Goal: Task Accomplishment & Management: Manage account settings

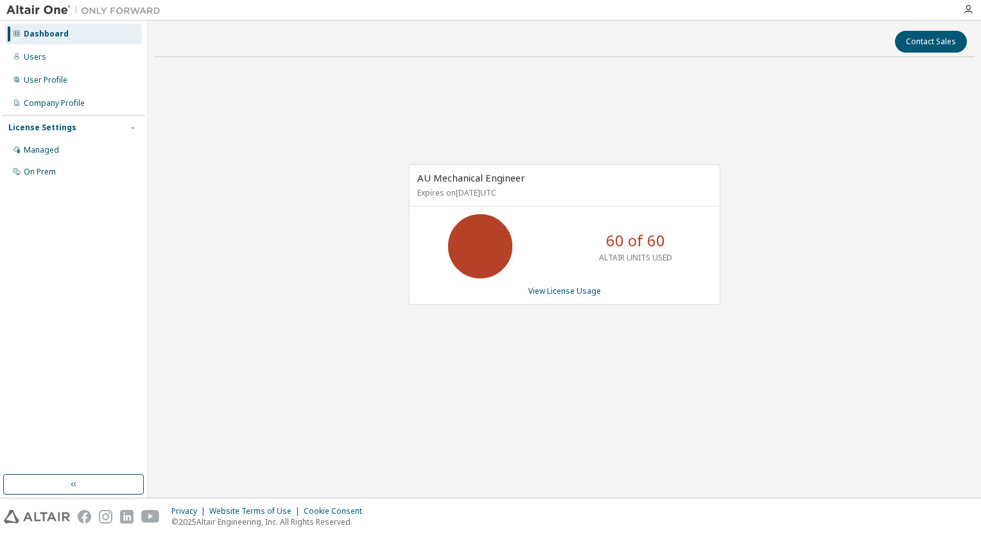
click at [575, 296] on div "AU Mechanical Engineer Expires on December 9, 2025 UTC 60 of 60 ALTAIR UNITS US…" at bounding box center [564, 234] width 311 height 141
click at [593, 292] on link "View License Usage" at bounding box center [564, 291] width 73 height 11
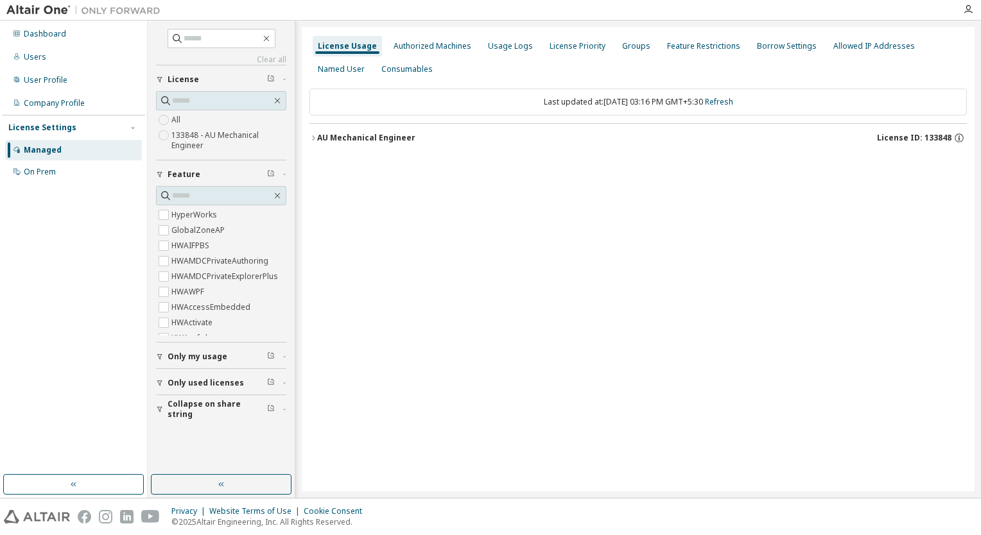
click at [313, 133] on button "AU Mechanical Engineer License ID: 133848" at bounding box center [637, 138] width 657 height 28
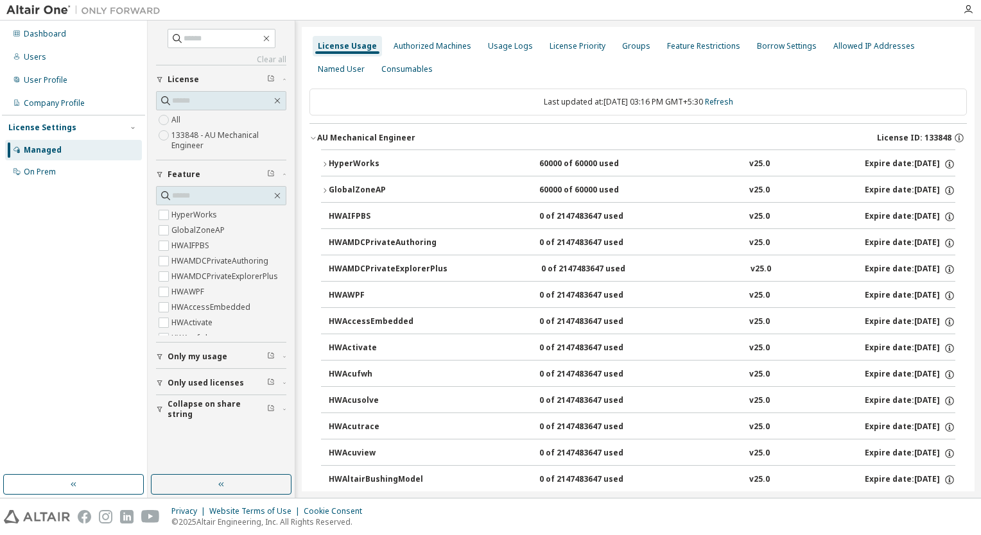
click at [334, 161] on div "HyperWorks" at bounding box center [387, 165] width 116 height 12
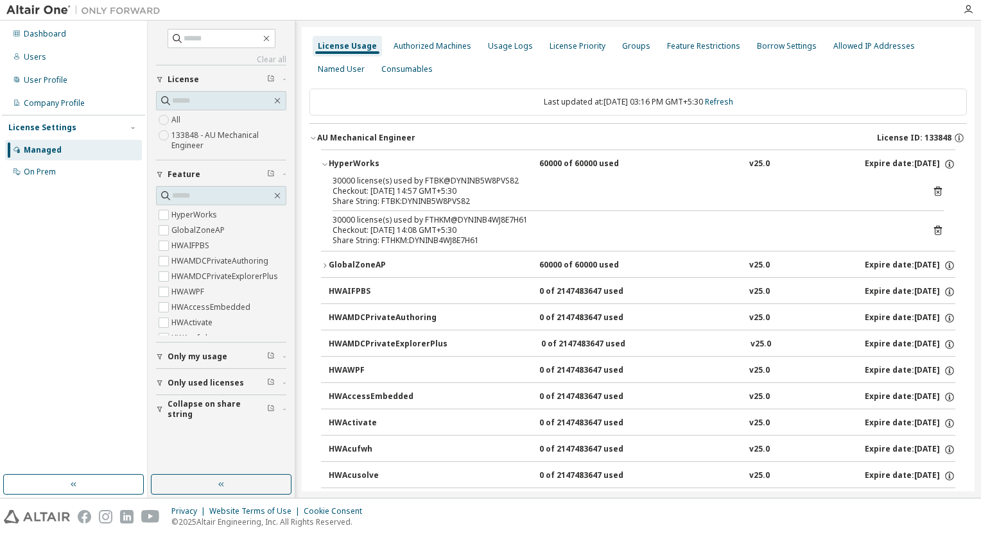
click at [932, 193] on icon at bounding box center [938, 192] width 12 height 12
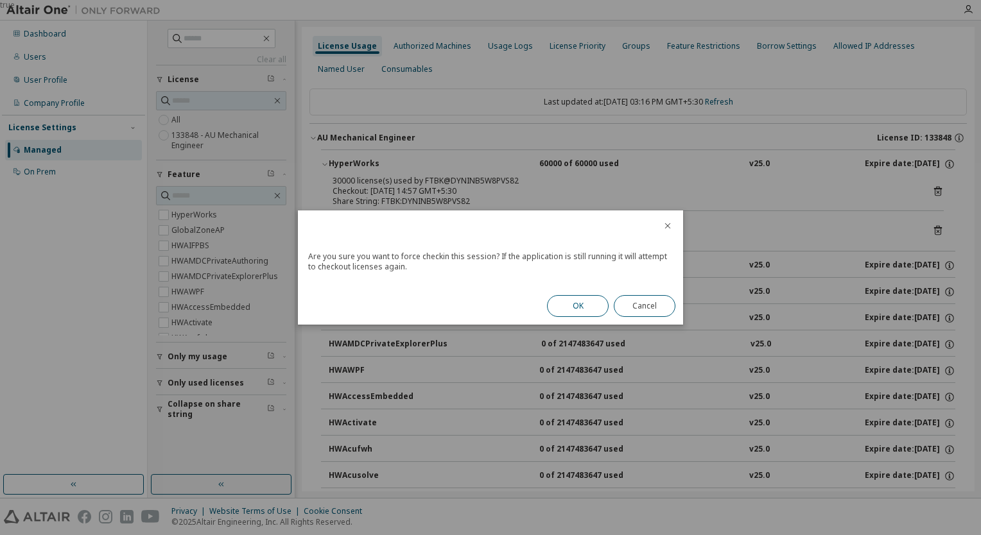
click at [570, 306] on button "OK" at bounding box center [578, 306] width 62 height 22
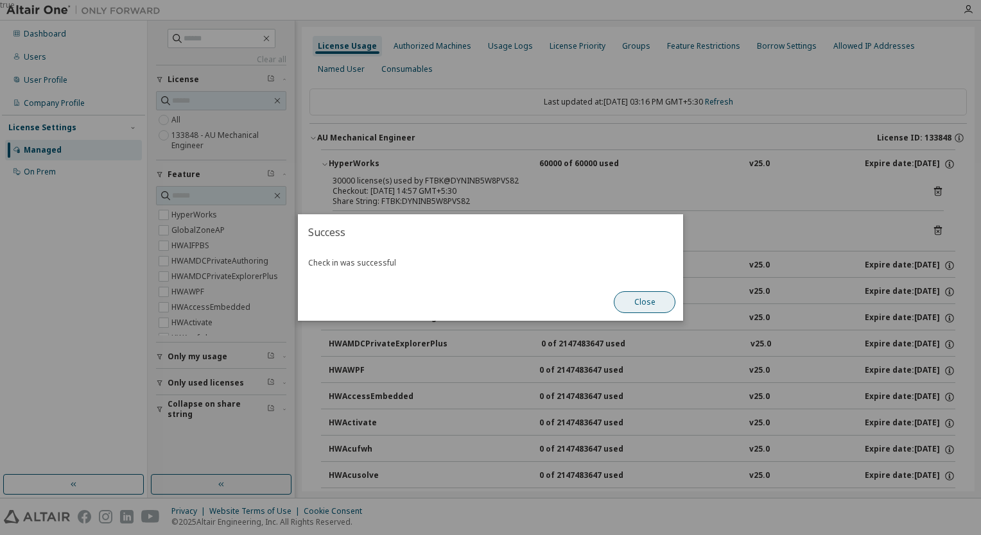
click at [643, 306] on button "Close" at bounding box center [645, 302] width 62 height 22
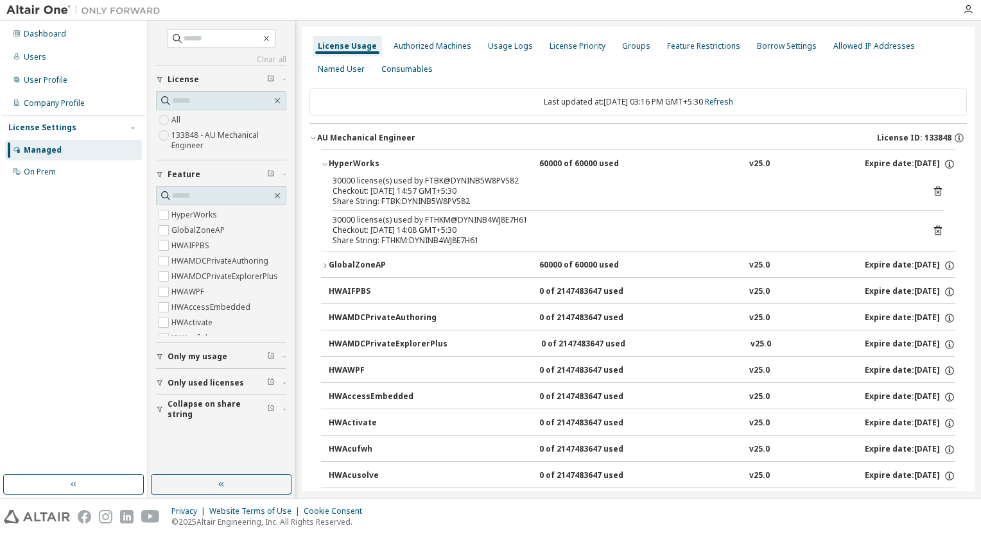
click at [324, 263] on icon "button" at bounding box center [325, 266] width 8 height 8
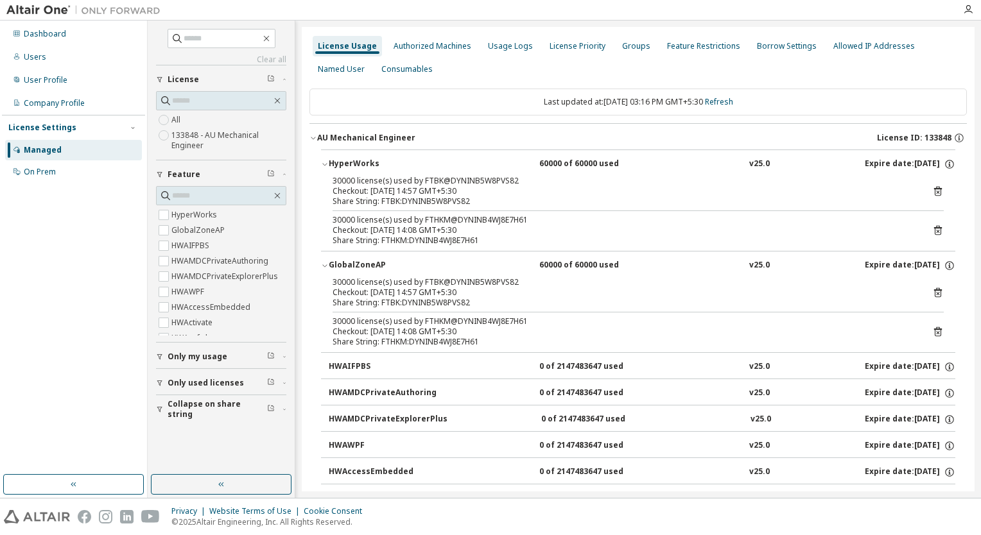
click at [932, 191] on icon at bounding box center [938, 192] width 12 height 12
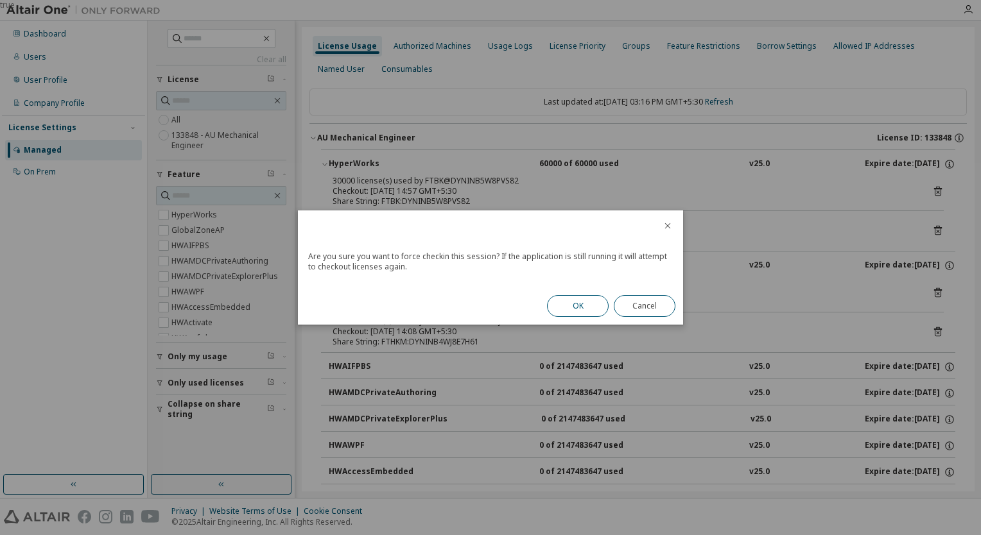
click at [550, 306] on button "OK" at bounding box center [578, 306] width 62 height 22
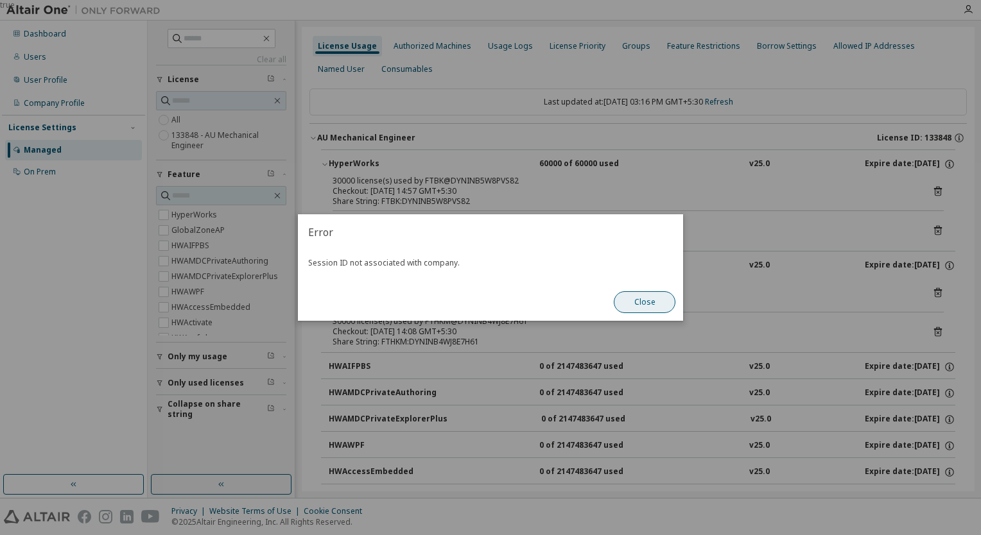
click at [639, 306] on button "Close" at bounding box center [645, 302] width 62 height 22
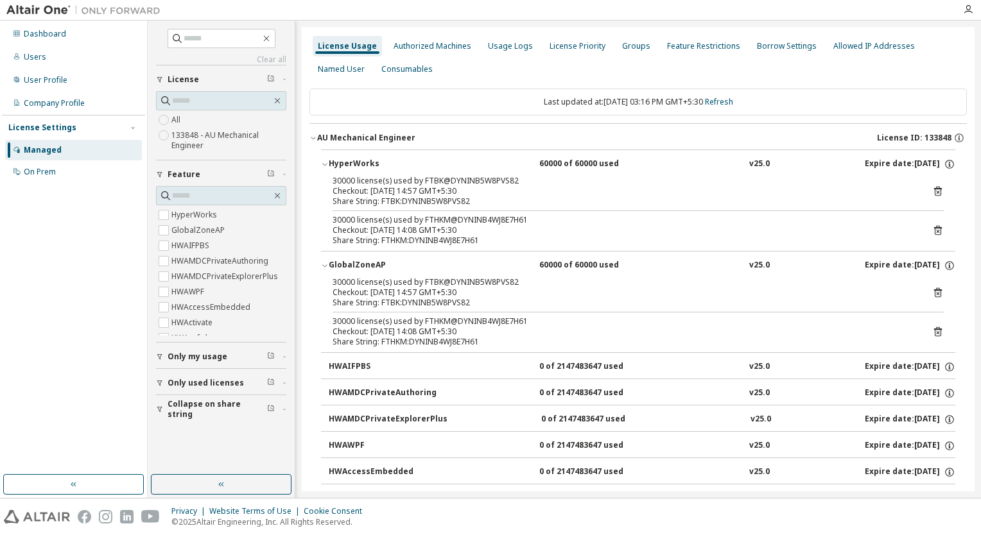
click at [408, 180] on div "30000 license(s) used by FTBK@DYNINB5W8PVS82" at bounding box center [623, 181] width 580 height 10
click at [934, 288] on icon at bounding box center [938, 293] width 12 height 12
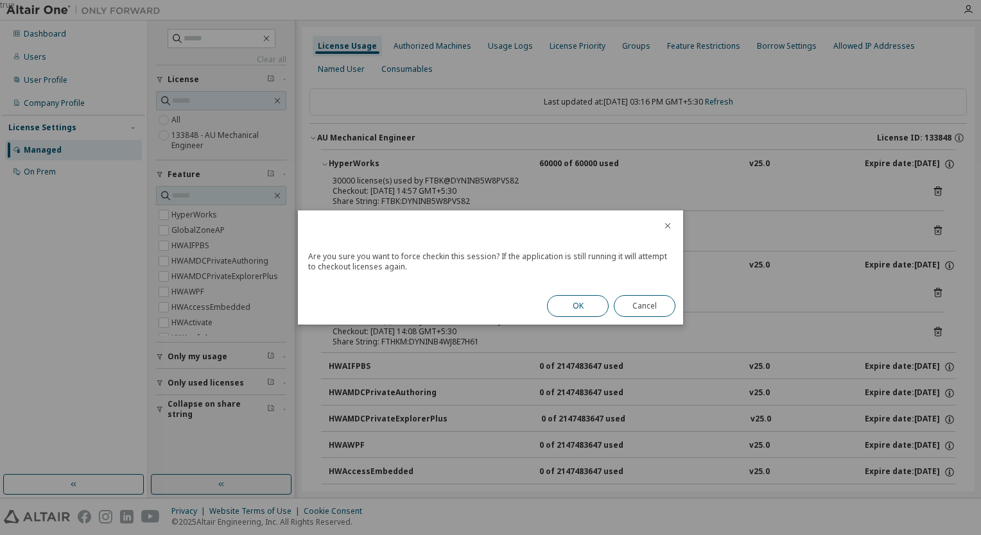
click at [591, 309] on button "OK" at bounding box center [578, 306] width 62 height 22
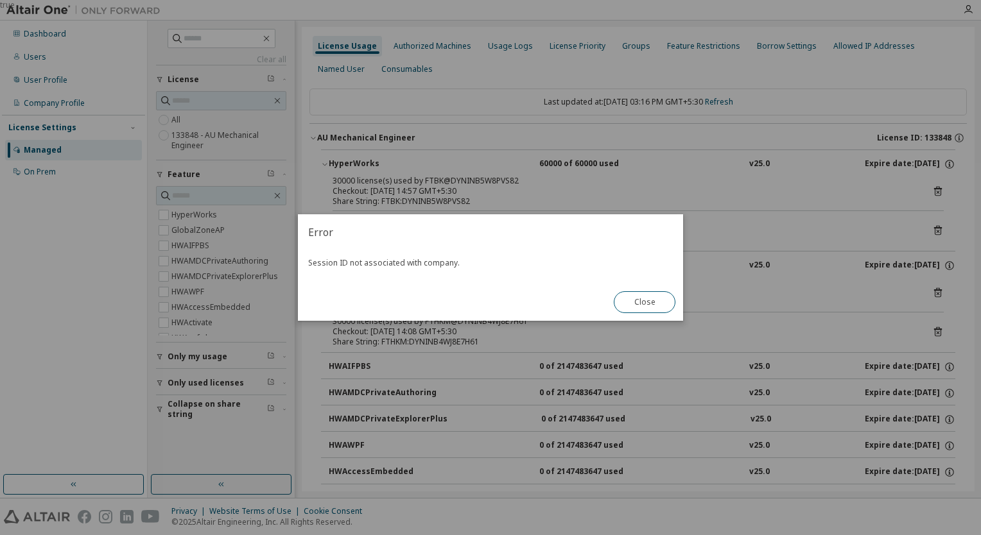
click at [647, 299] on button "Close" at bounding box center [645, 302] width 62 height 22
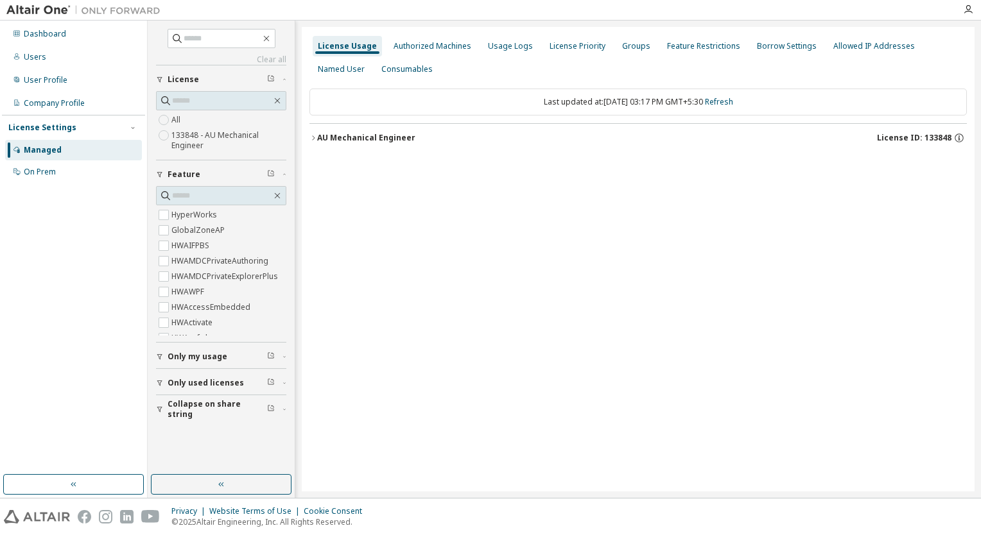
click at [353, 139] on div "AU Mechanical Engineer" at bounding box center [366, 138] width 98 height 10
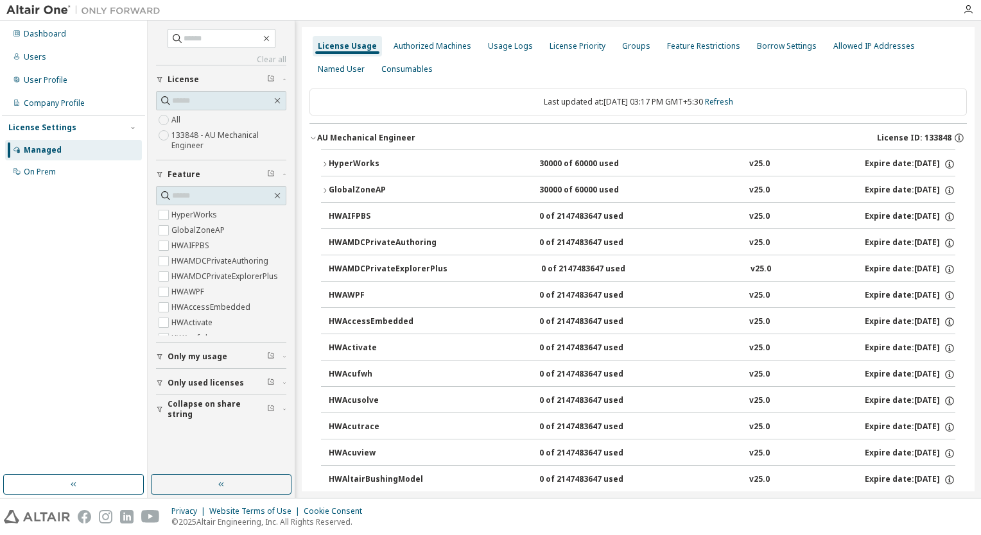
click at [332, 159] on div "HyperWorks" at bounding box center [387, 165] width 116 height 12
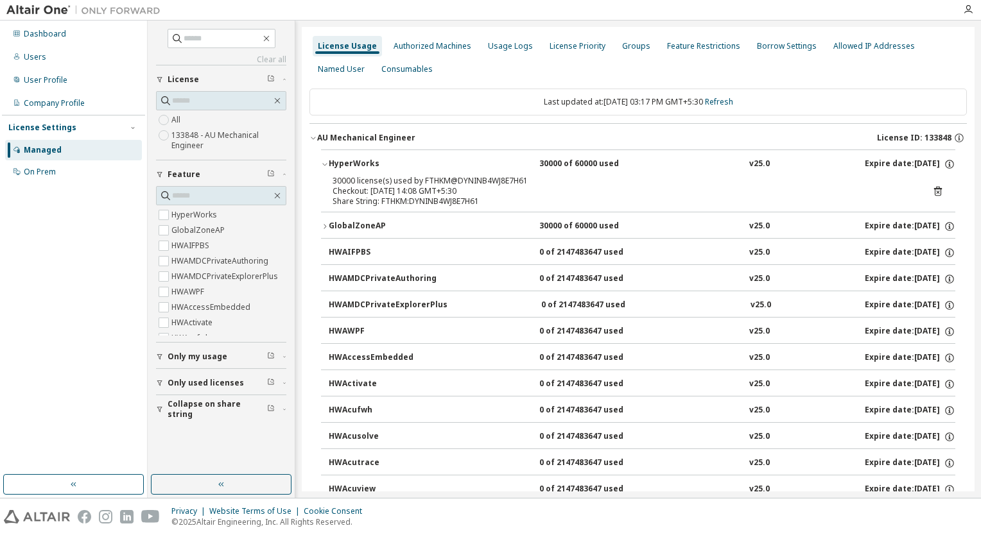
click at [332, 230] on div "GlobalZoneAP" at bounding box center [387, 227] width 116 height 12
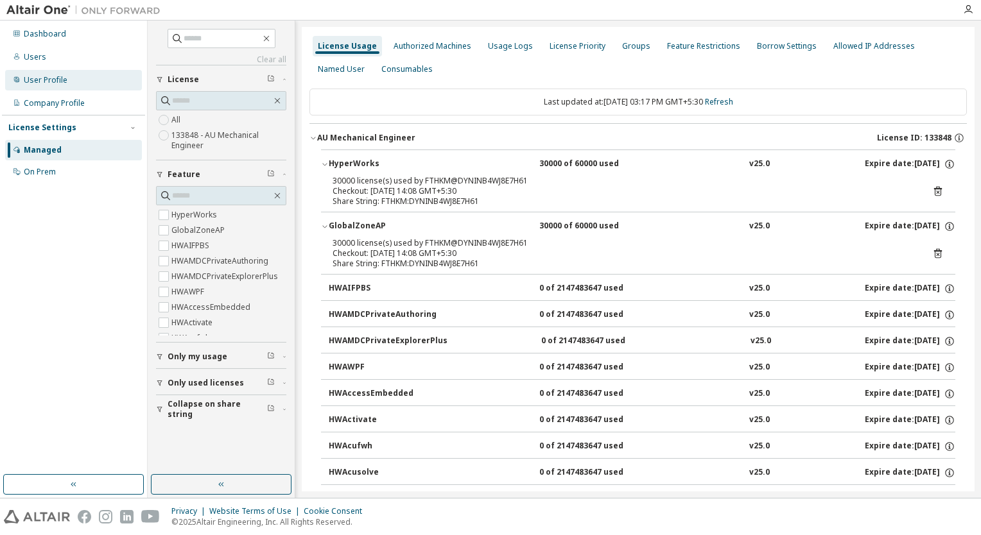
click at [64, 87] on div "User Profile" at bounding box center [73, 80] width 137 height 21
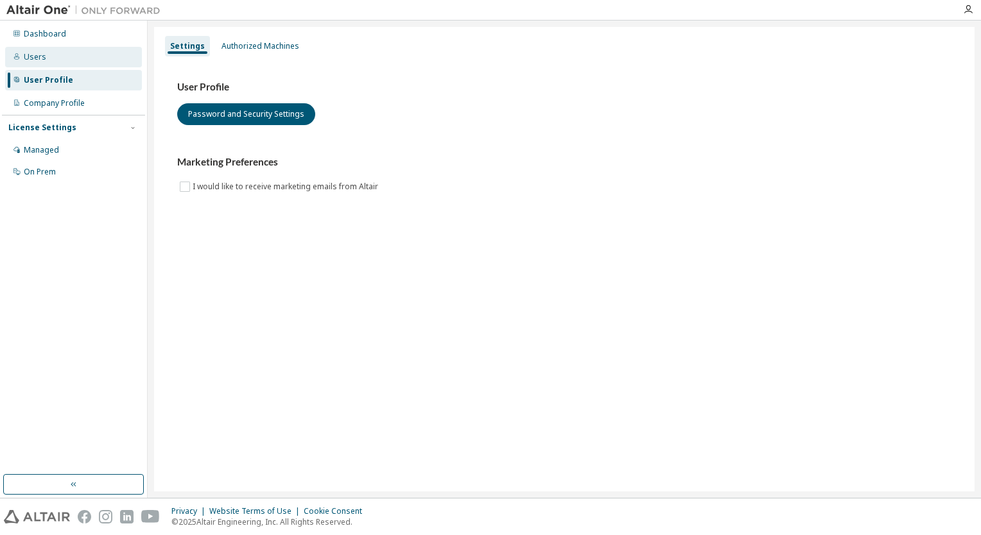
click at [78, 64] on div "Users" at bounding box center [73, 57] width 137 height 21
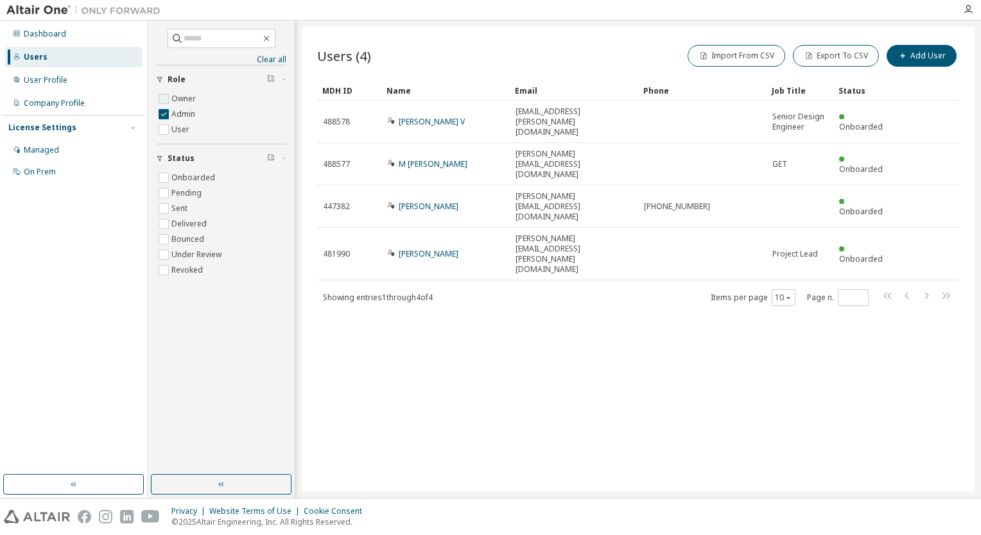
click at [173, 100] on label "Owner" at bounding box center [184, 98] width 27 height 15
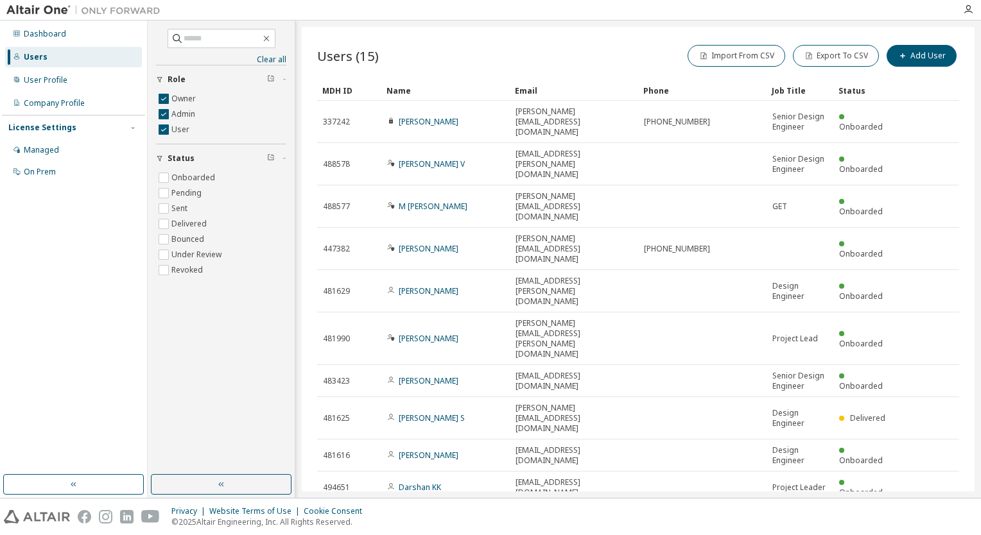
click at [863, 516] on input "*" at bounding box center [853, 521] width 24 height 10
click at [862, 516] on input "*" at bounding box center [853, 521] width 24 height 10
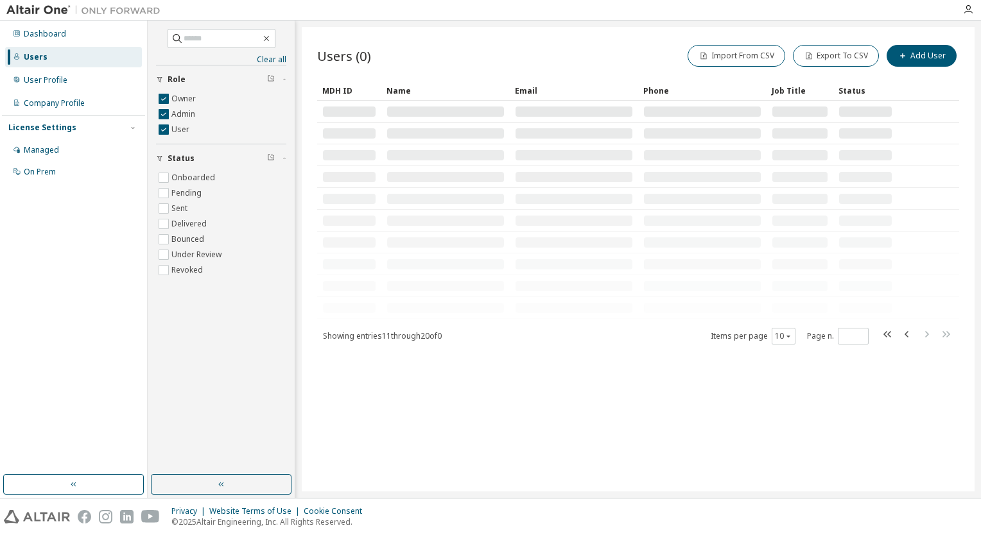
click at [850, 424] on div "Users (0) Import From CSV Export To CSV Add User Clear Load Save Save As Field …" at bounding box center [638, 259] width 673 height 465
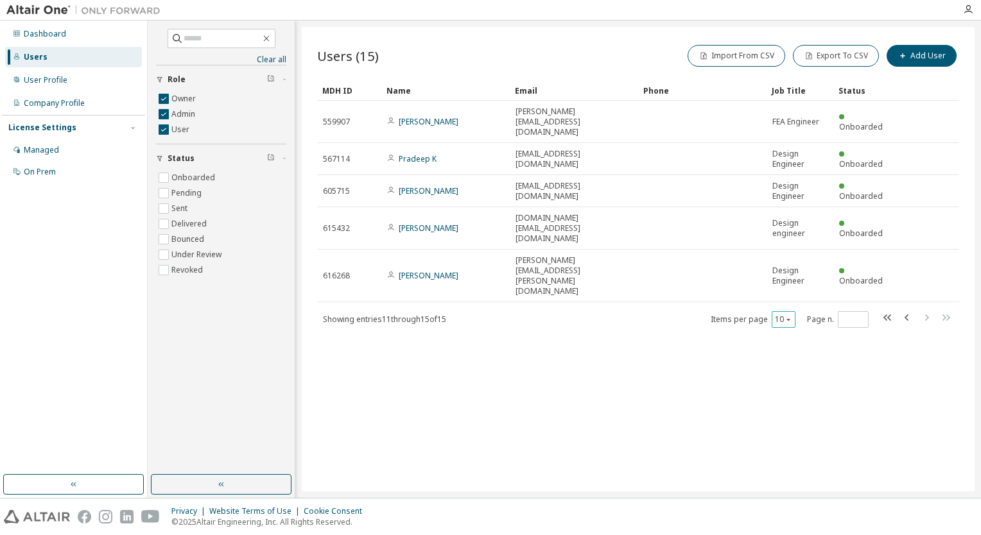
click at [790, 315] on button "10" at bounding box center [783, 320] width 17 height 10
click at [779, 353] on div "100" at bounding box center [823, 346] width 103 height 15
type input "*"
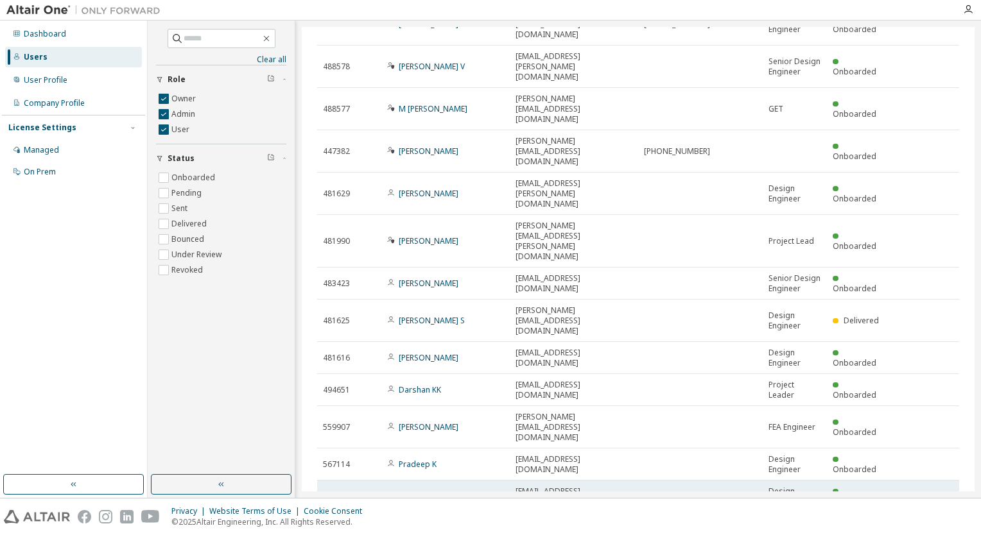
scroll to position [33, 0]
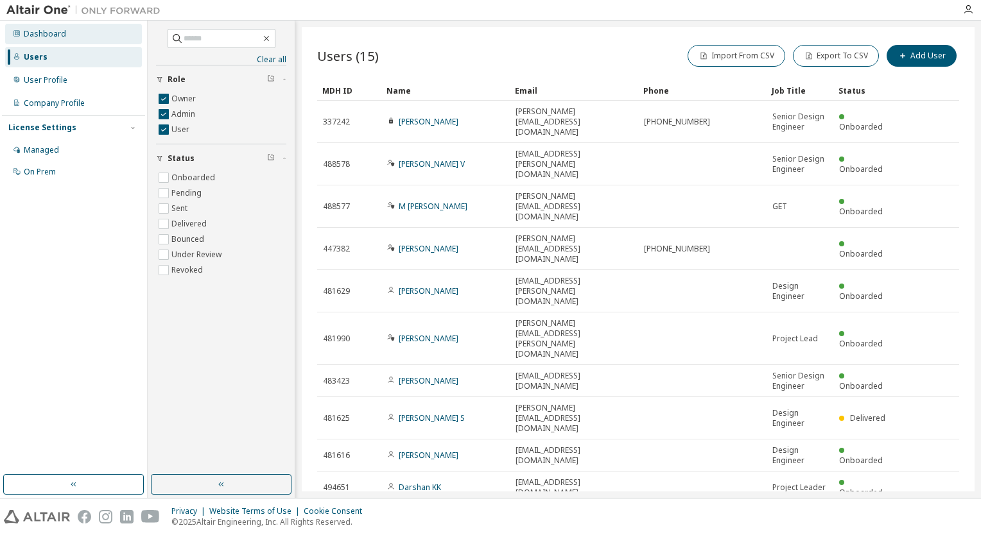
click at [60, 36] on div "Dashboard" at bounding box center [45, 34] width 42 height 10
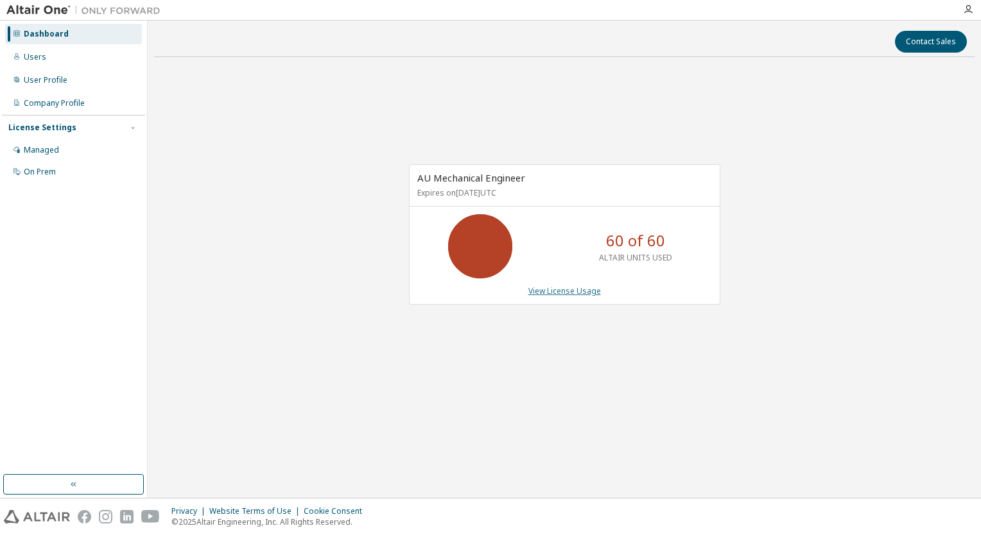
click at [575, 291] on link "View License Usage" at bounding box center [564, 291] width 73 height 11
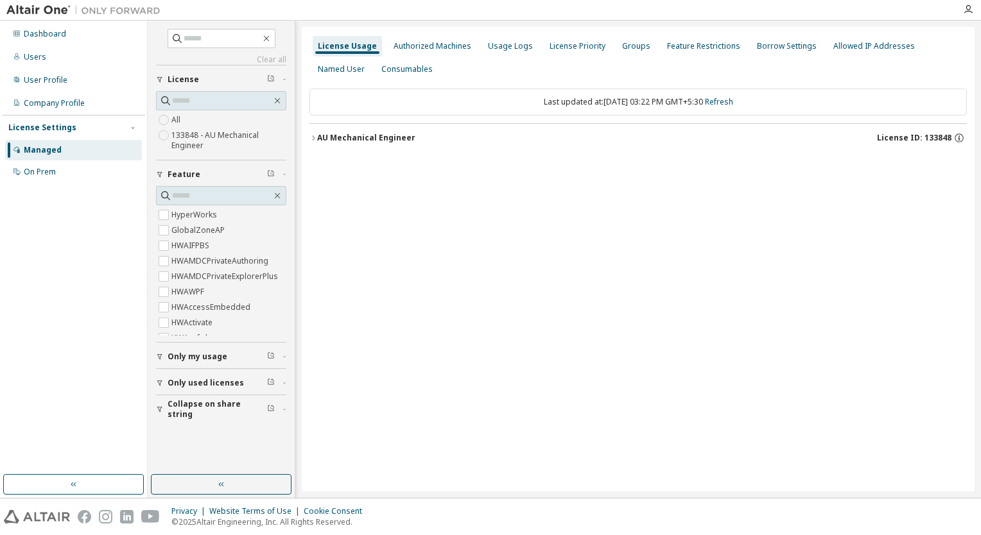
click at [578, 142] on div "AU Mechanical Engineer License ID: 133848" at bounding box center [642, 138] width 650 height 12
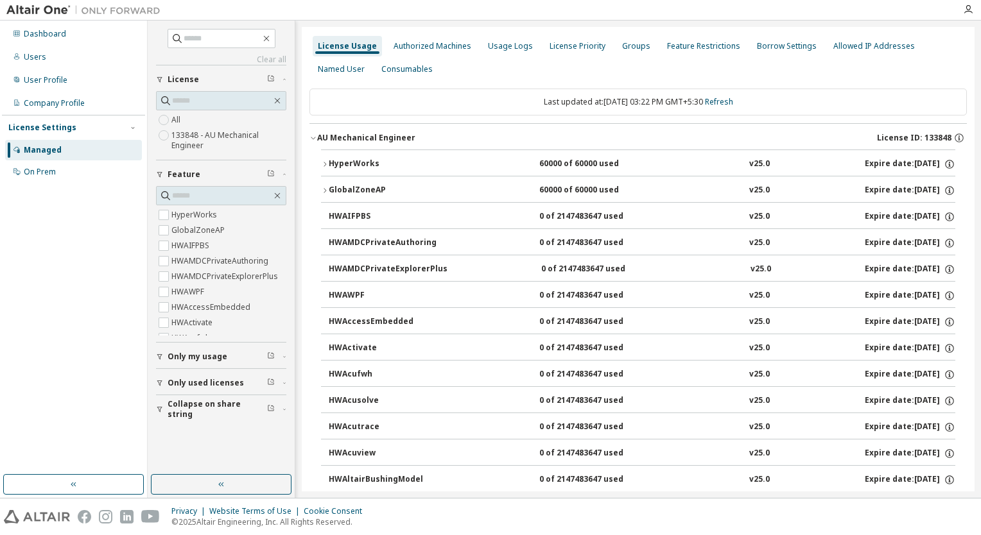
click at [439, 161] on div "HyperWorks" at bounding box center [387, 165] width 116 height 12
